Goal: Information Seeking & Learning: Learn about a topic

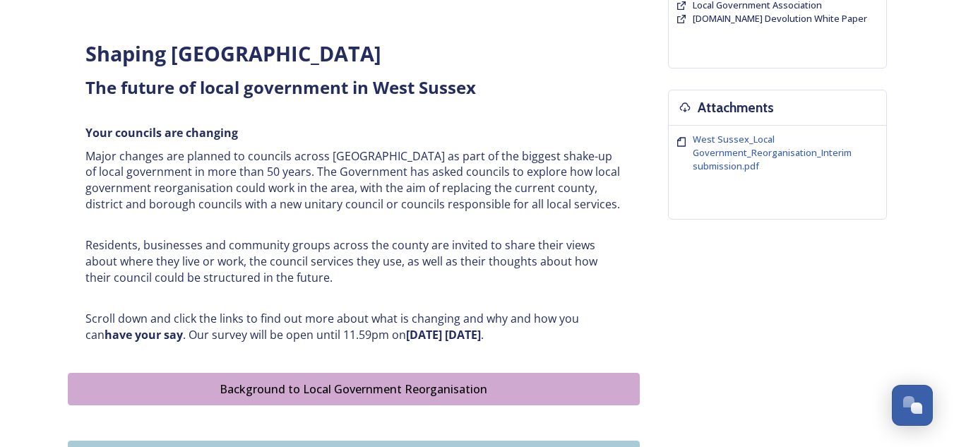
scroll to position [511, 0]
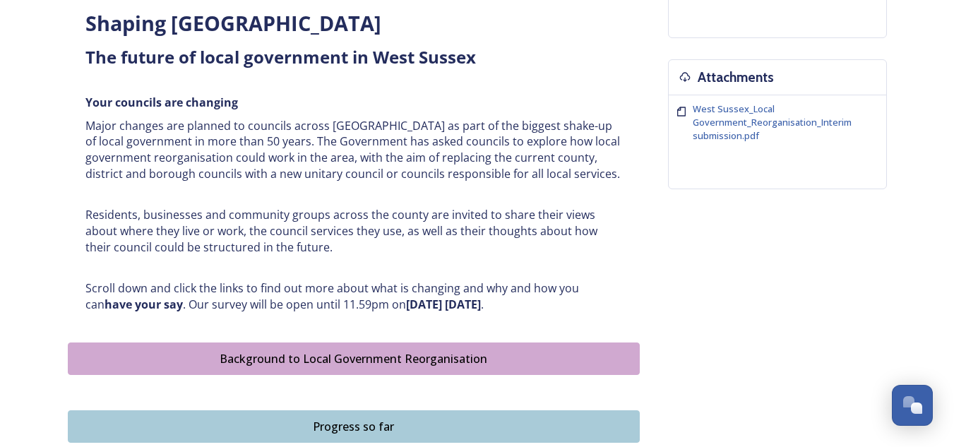
click at [474, 256] on div "Shaping [GEOGRAPHIC_DATA] ﻿﻿﻿The future of local government in [GEOGRAPHIC_DATA…" at bounding box center [354, 161] width 558 height 321
drag, startPoint x: 474, startPoint y: 256, endPoint x: 357, endPoint y: 233, distance: 118.7
click at [357, 233] on p "Residents, businesses and community groups across the county are invited to sha…" at bounding box center [353, 231] width 537 height 48
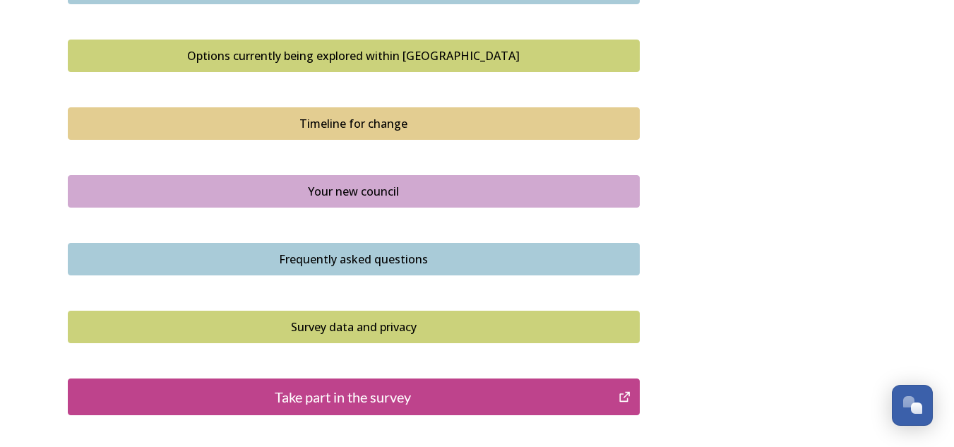
scroll to position [950, 0]
click at [267, 117] on div "Timeline for change" at bounding box center [354, 122] width 557 height 17
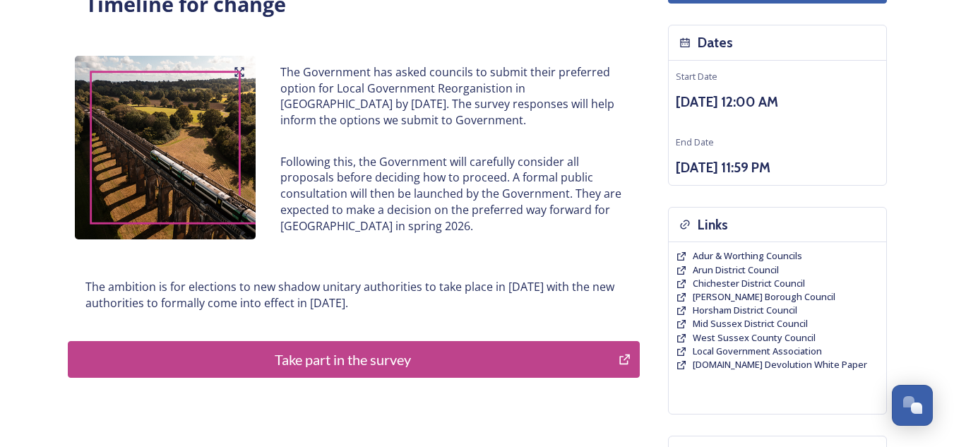
scroll to position [135, 0]
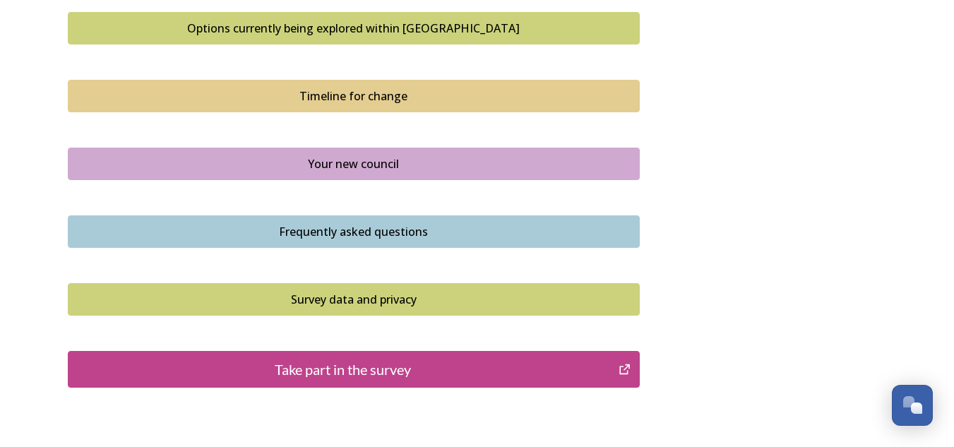
scroll to position [979, 0]
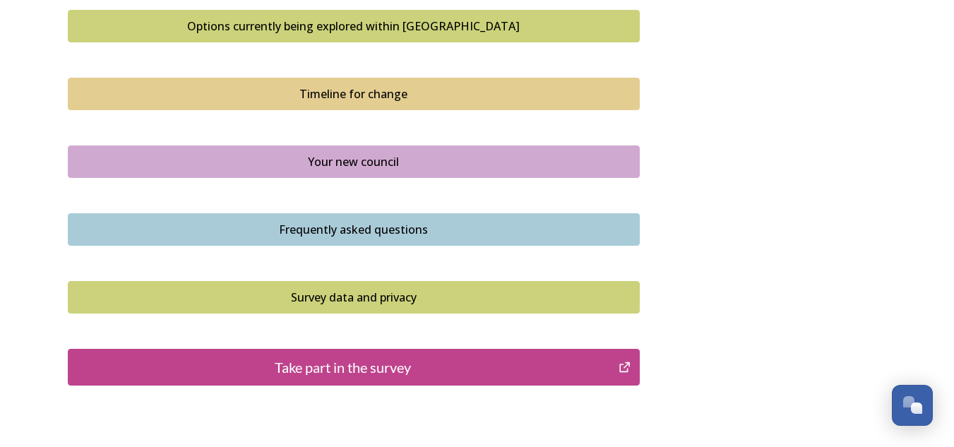
click at [284, 169] on div "Your new council" at bounding box center [354, 161] width 557 height 17
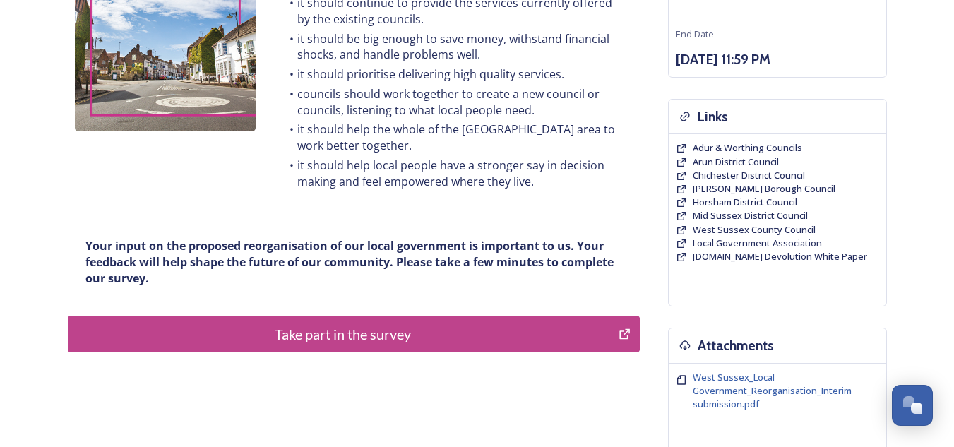
scroll to position [244, 0]
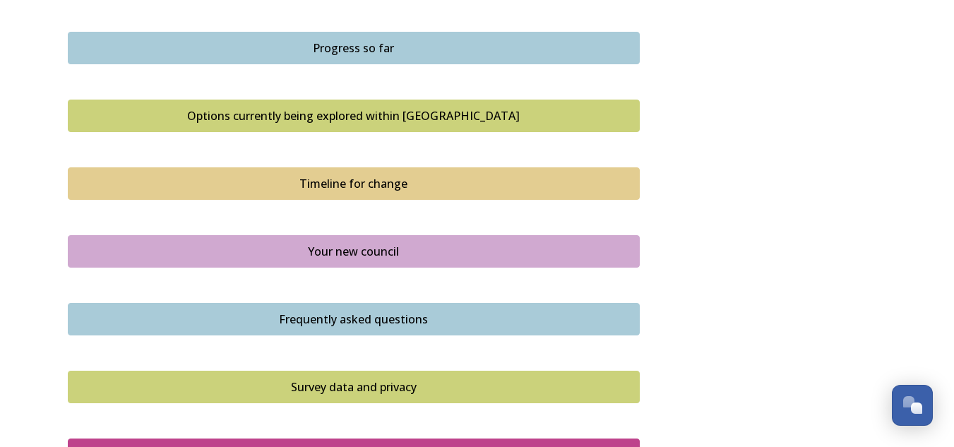
scroll to position [1073, 0]
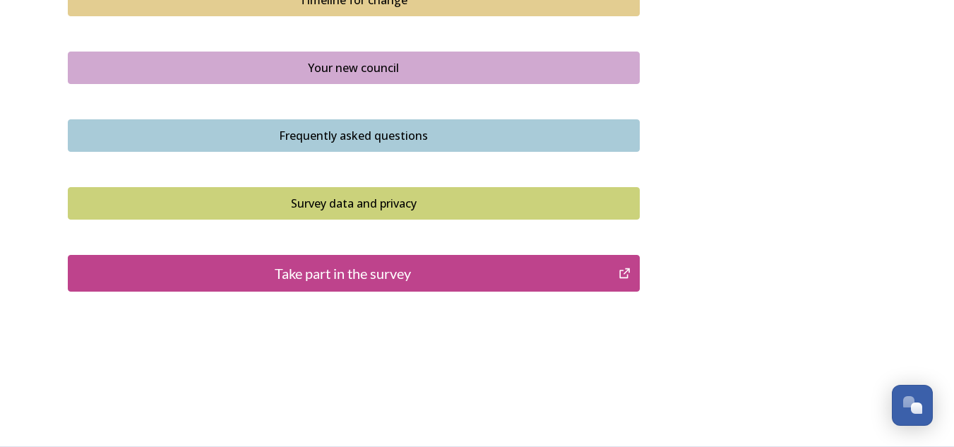
click at [277, 144] on button "Frequently asked questions" at bounding box center [354, 135] width 572 height 32
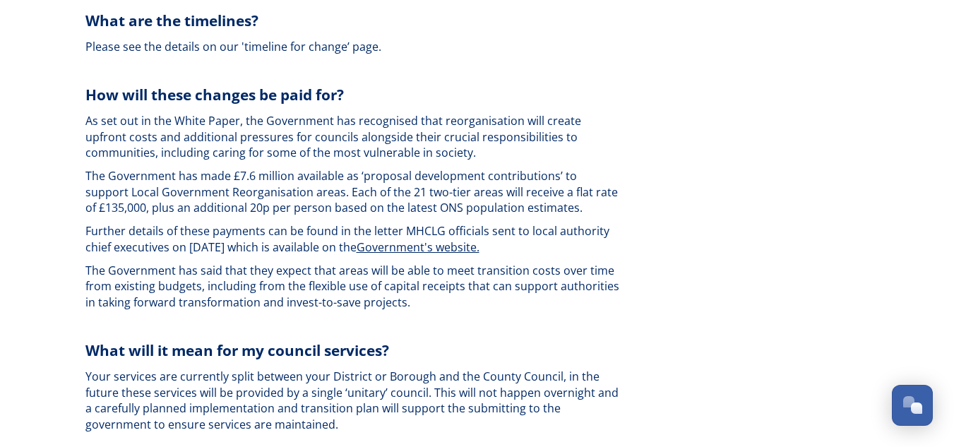
scroll to position [2947, 0]
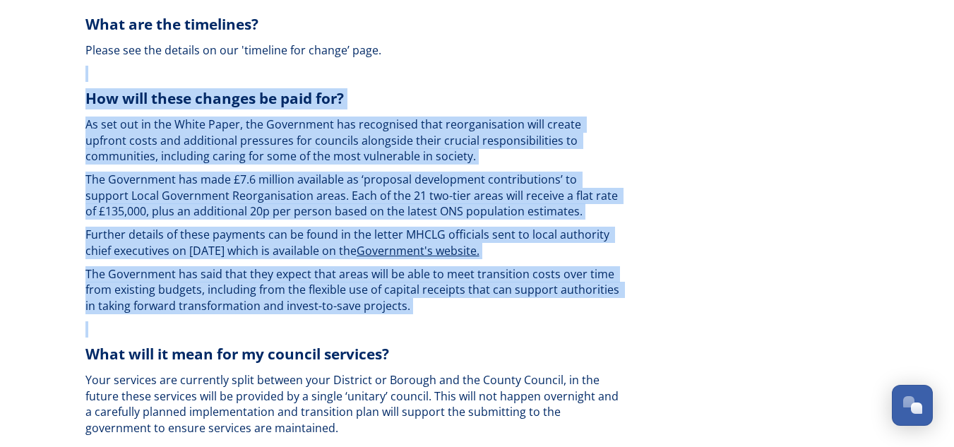
drag, startPoint x: 78, startPoint y: 45, endPoint x: 437, endPoint y: 284, distance: 432.0
click at [265, 172] on span "The Government has made £7.6 million available as ‘proposal development contrib…" at bounding box center [352, 195] width 535 height 47
drag, startPoint x: 81, startPoint y: 59, endPoint x: 490, endPoint y: 303, distance: 476.4
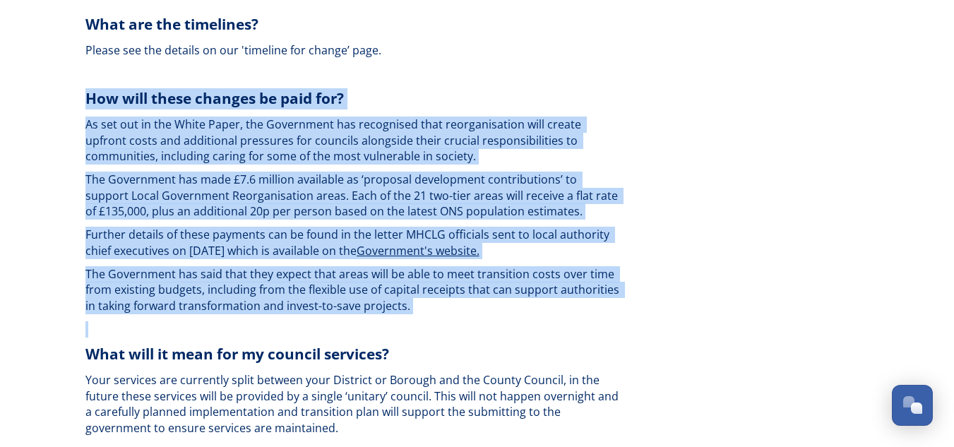
click at [383, 266] on span "The Government has said that they expect that areas will be able to meet transi…" at bounding box center [353, 289] width 537 height 47
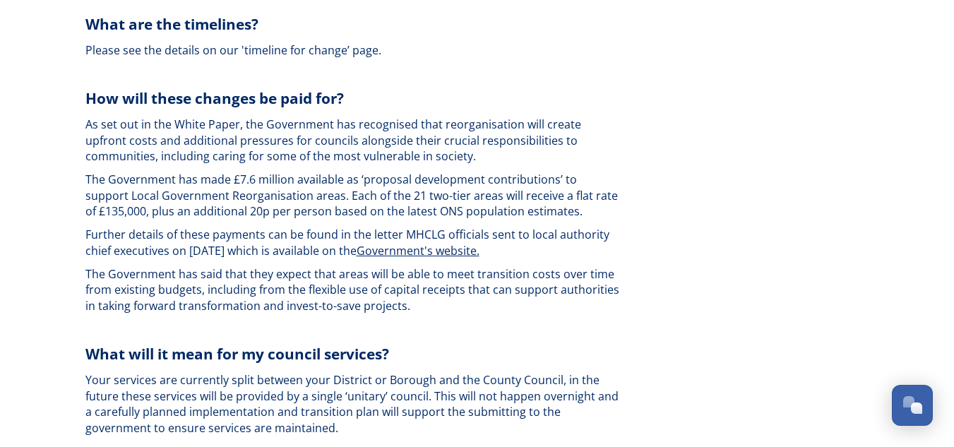
drag, startPoint x: 425, startPoint y: 275, endPoint x: 69, endPoint y: 73, distance: 408.7
copy div "Lor ipsu dolor sitamet co adip eli? Se doe tem in utl Etdol Magna, ali Enimadmi…"
